Goal: Navigation & Orientation: Find specific page/section

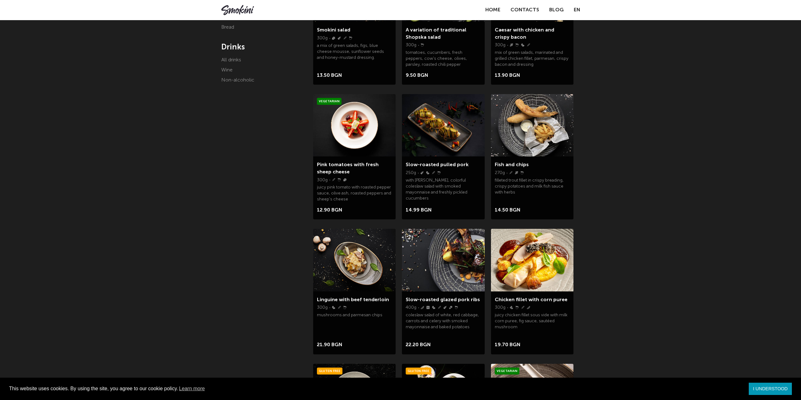
scroll to position [73, 0]
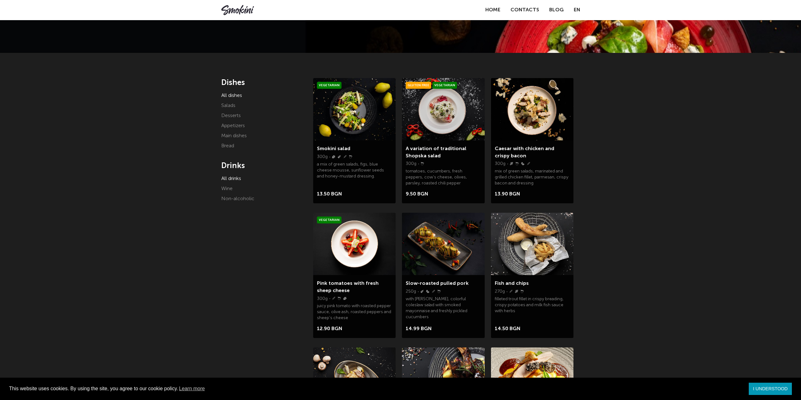
click at [234, 179] on font "All drinks" at bounding box center [231, 178] width 20 height 5
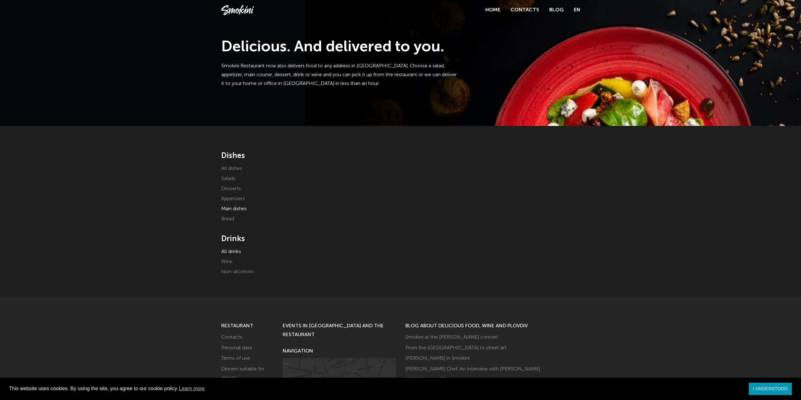
click at [230, 207] on font "Main dishes" at bounding box center [234, 209] width 26 height 5
